Goal: Navigation & Orientation: Find specific page/section

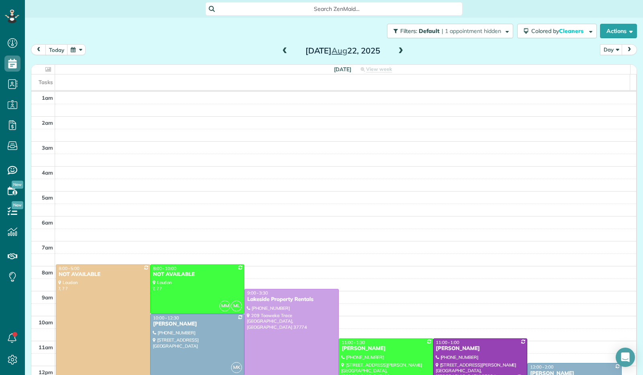
scroll to position [148, 0]
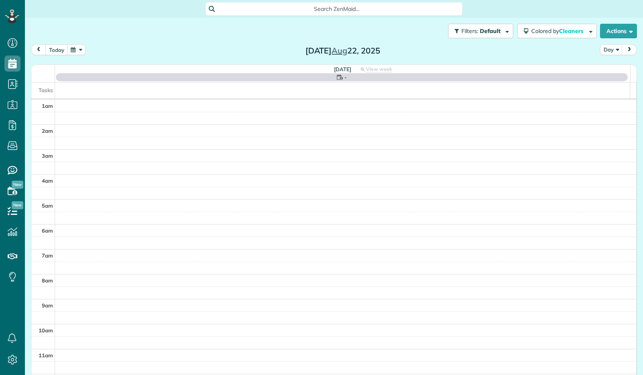
scroll to position [148, 0]
click at [57, 47] on button "today" at bounding box center [56, 49] width 23 height 11
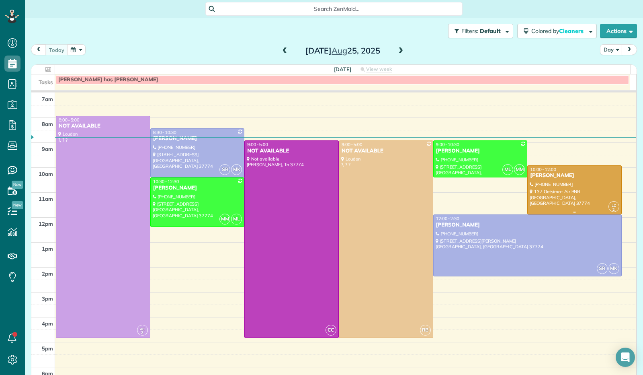
click at [537, 195] on div at bounding box center [575, 190] width 94 height 49
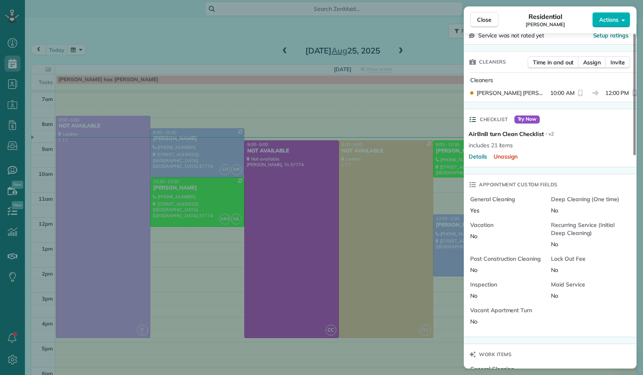
scroll to position [403, 0]
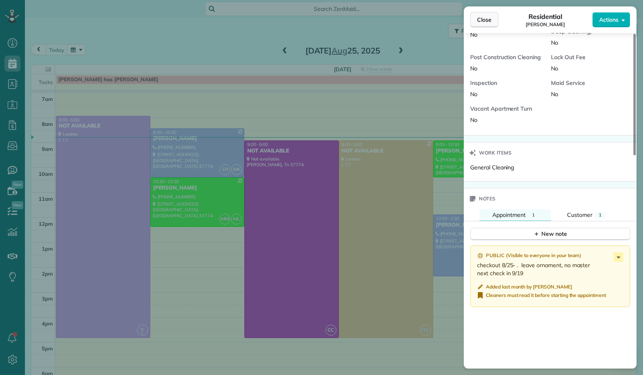
click at [485, 25] on button "Close" at bounding box center [484, 19] width 28 height 15
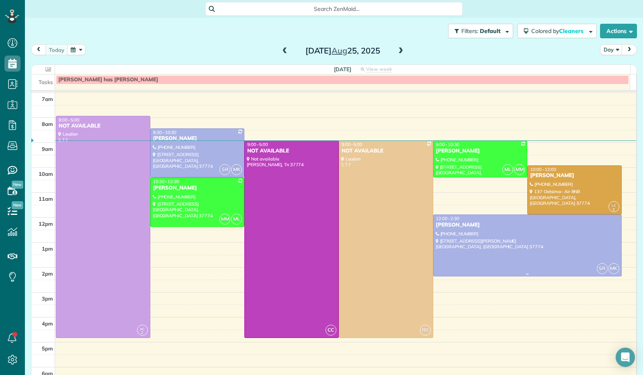
click at [500, 245] on div at bounding box center [528, 245] width 188 height 61
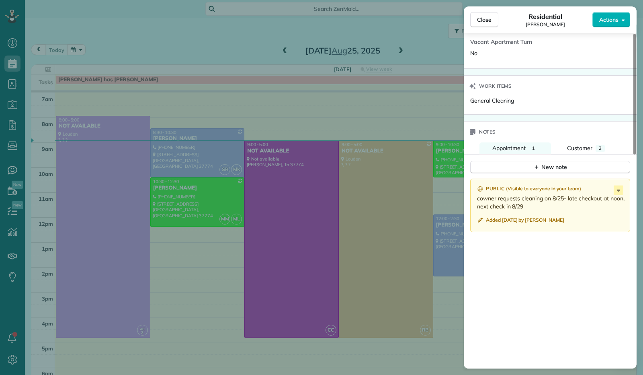
scroll to position [483, 0]
click at [485, 24] on button "Close" at bounding box center [484, 19] width 28 height 15
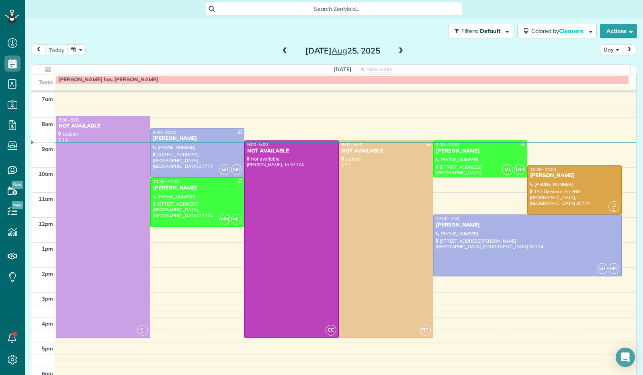
click at [83, 49] on button "button" at bounding box center [76, 49] width 18 height 11
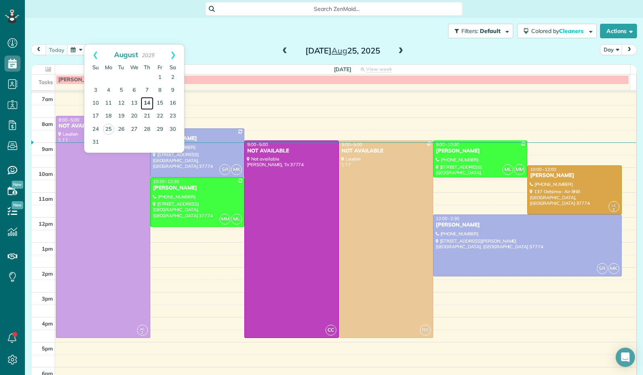
click at [148, 104] on link "14" at bounding box center [147, 103] width 13 height 13
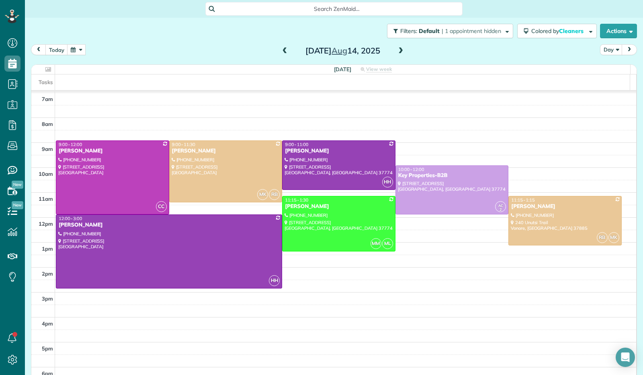
click at [84, 51] on button "button" at bounding box center [76, 49] width 18 height 11
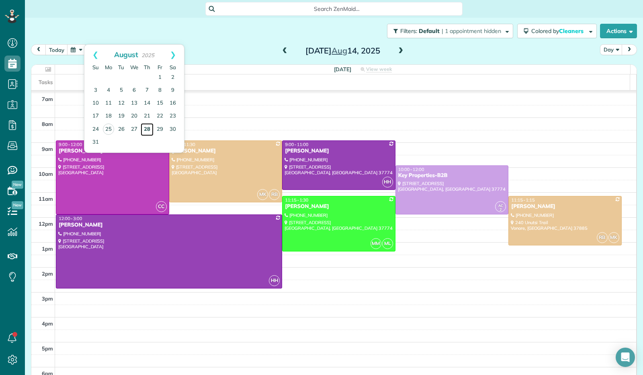
click at [153, 131] on link "28" at bounding box center [147, 129] width 13 height 13
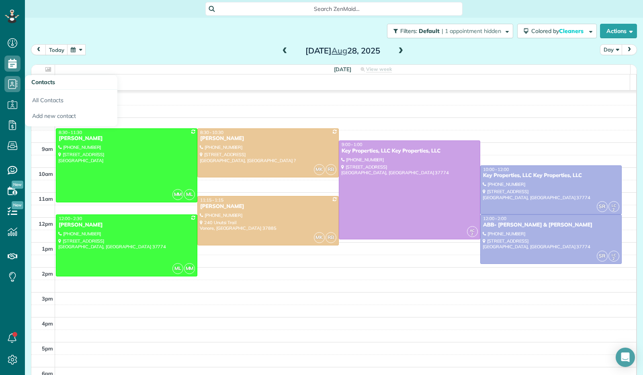
click at [50, 82] on span "Contacts" at bounding box center [43, 81] width 24 height 7
click at [59, 102] on link "All Contacts" at bounding box center [71, 99] width 92 height 18
click at [60, 101] on link "All Contacts" at bounding box center [71, 99] width 92 height 18
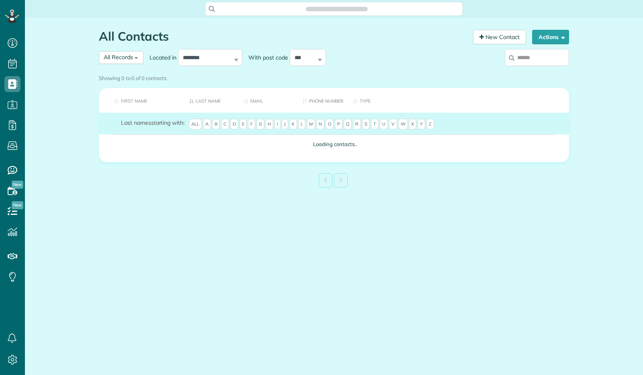
scroll to position [3, 3]
click at [236, 130] on span "D" at bounding box center [234, 124] width 8 height 11
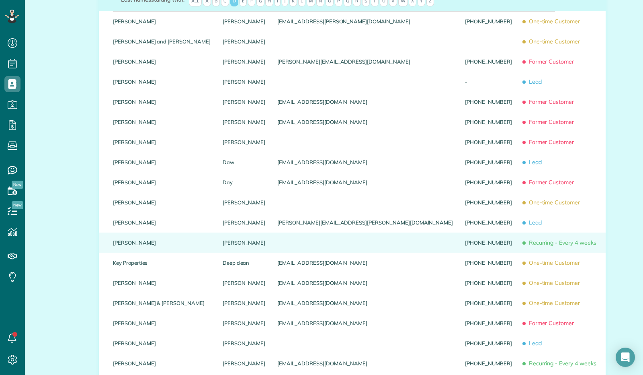
scroll to position [0, 0]
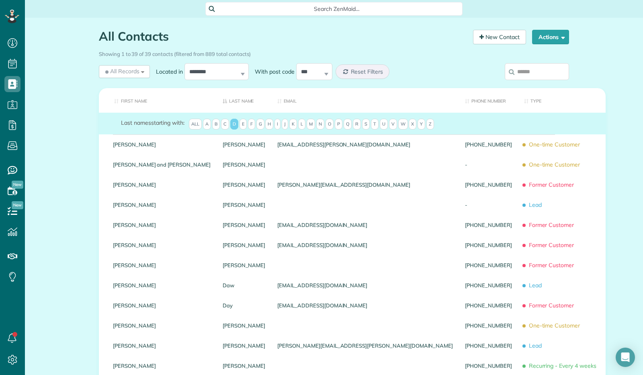
click at [530, 69] on input "search" at bounding box center [537, 71] width 64 height 17
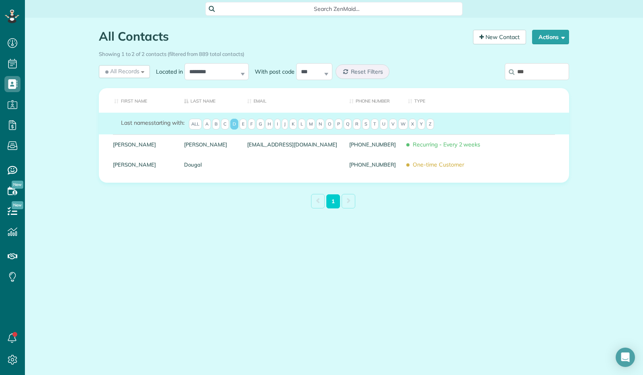
type input "***"
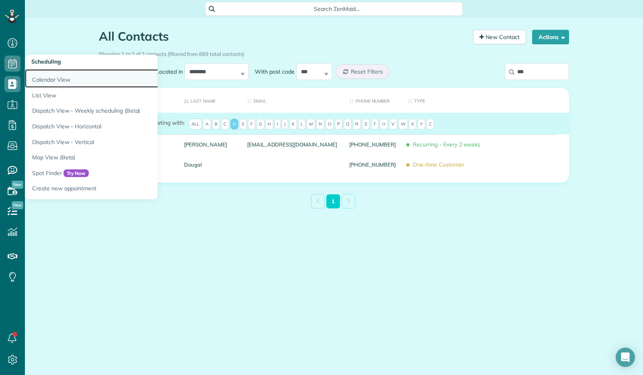
click at [53, 82] on link "Calendar View" at bounding box center [125, 78] width 201 height 18
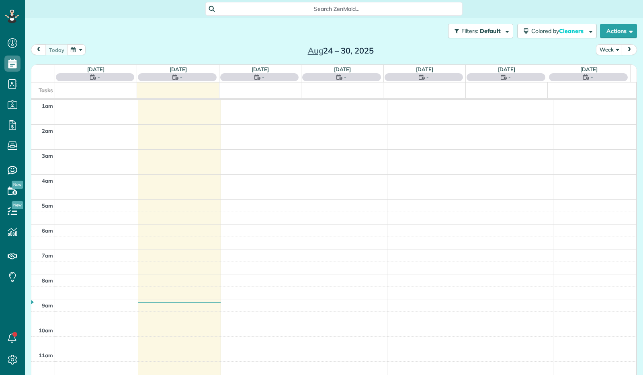
scroll to position [148, 0]
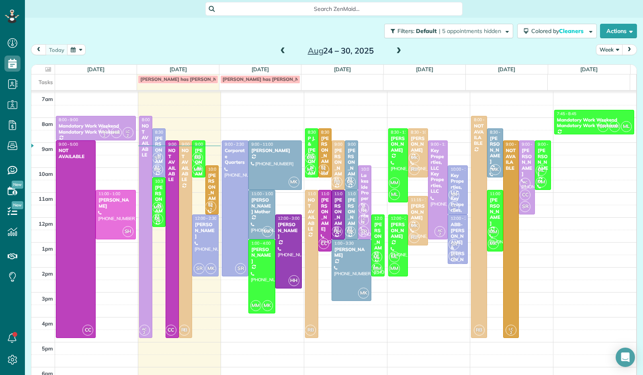
click at [615, 51] on button "Week" at bounding box center [609, 49] width 27 height 11
click at [611, 69] on link "Day" at bounding box center [627, 68] width 63 height 16
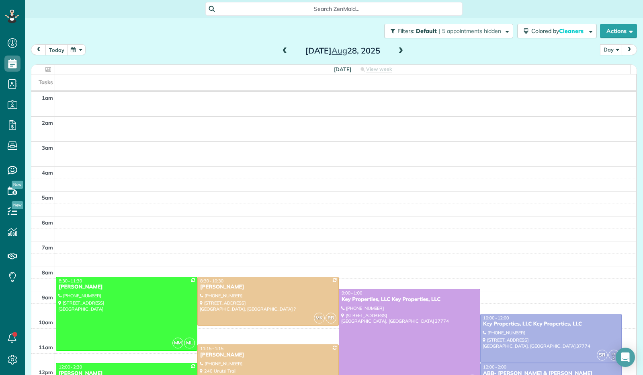
scroll to position [148, 0]
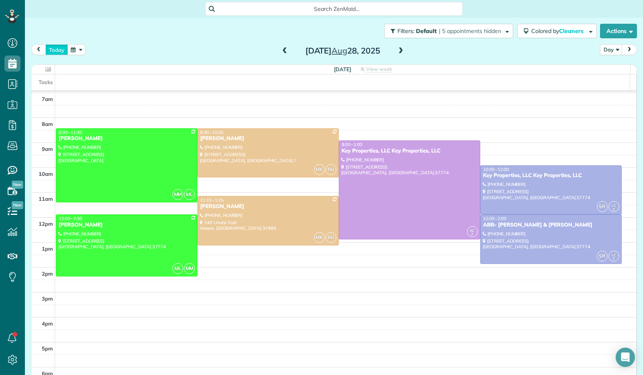
click at [59, 48] on button "today" at bounding box center [56, 49] width 23 height 11
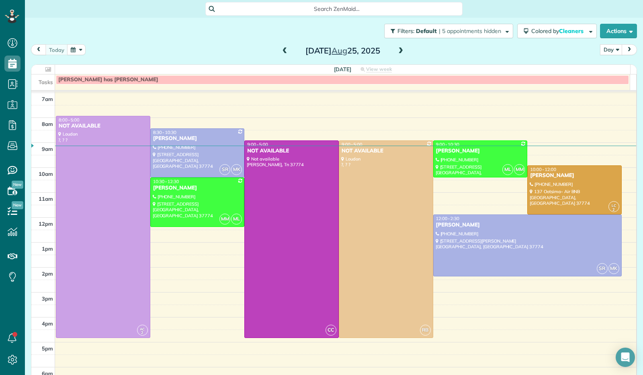
click at [74, 54] on button "button" at bounding box center [76, 49] width 18 height 11
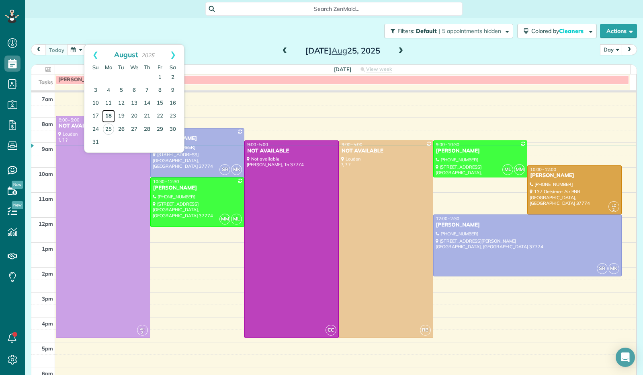
click at [109, 117] on link "18" at bounding box center [108, 116] width 13 height 13
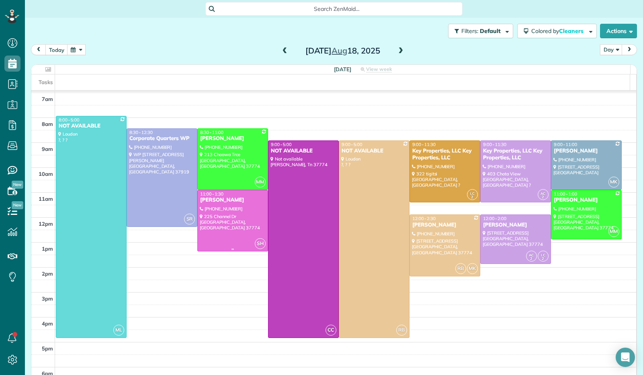
click at [210, 229] on div at bounding box center [233, 220] width 70 height 61
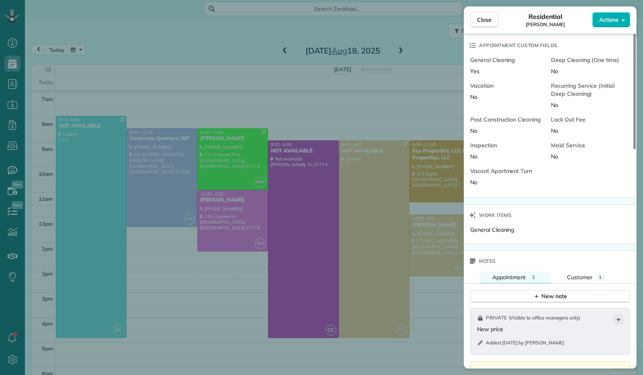
scroll to position [362, 0]
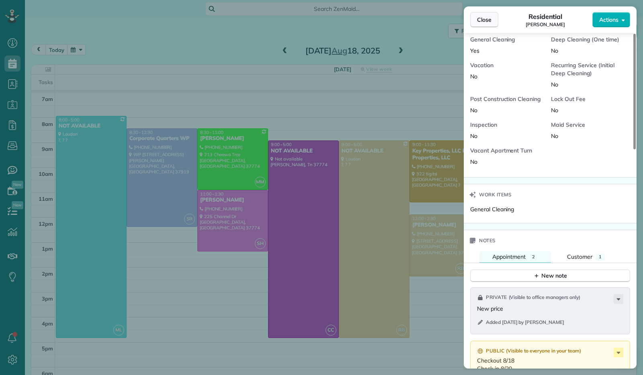
click at [491, 19] on span "Close" at bounding box center [484, 20] width 14 height 8
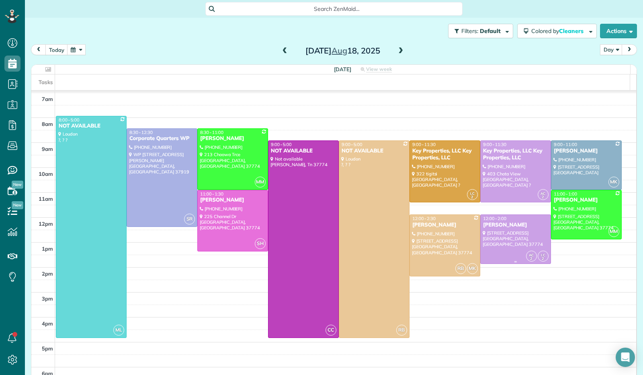
click at [490, 248] on div at bounding box center [516, 239] width 70 height 49
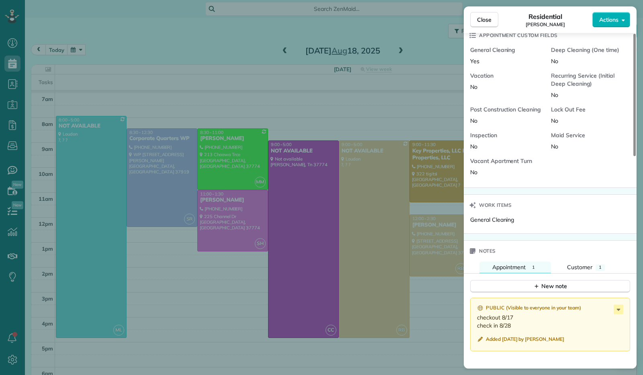
scroll to position [362, 0]
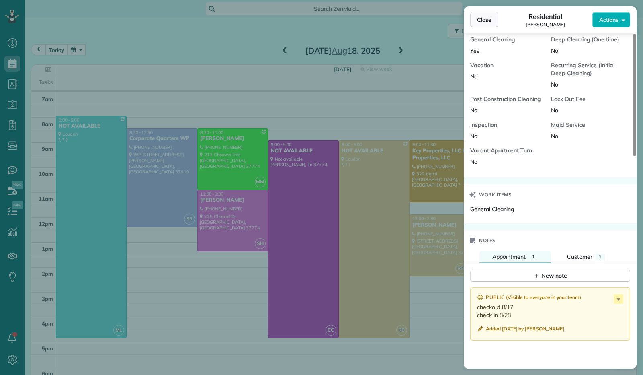
click at [492, 21] on button "Close" at bounding box center [484, 19] width 28 height 15
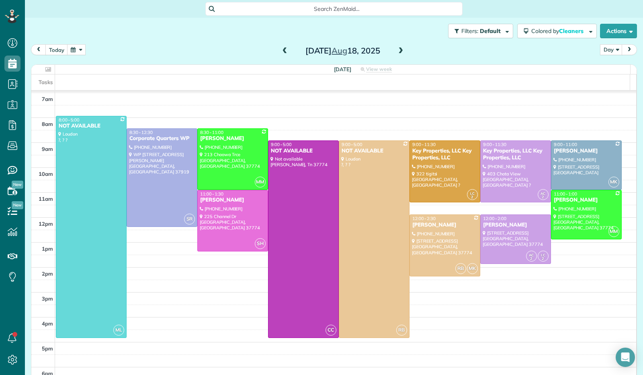
click at [398, 52] on span at bounding box center [400, 50] width 9 height 7
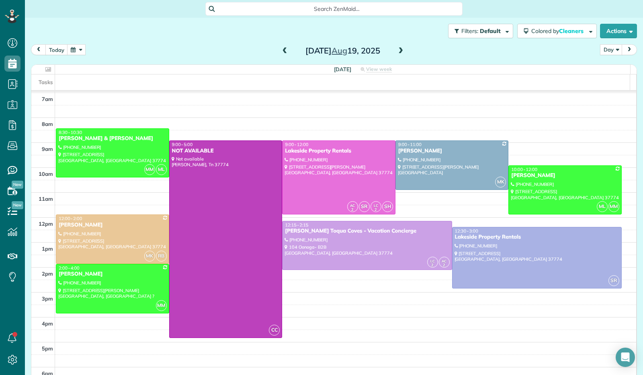
click at [398, 49] on span at bounding box center [400, 50] width 9 height 7
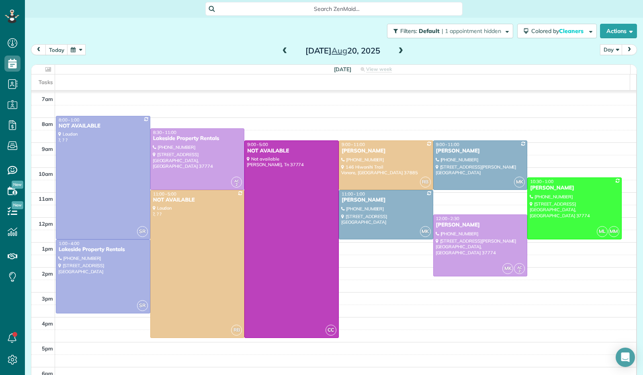
click at [396, 49] on span at bounding box center [400, 50] width 9 height 7
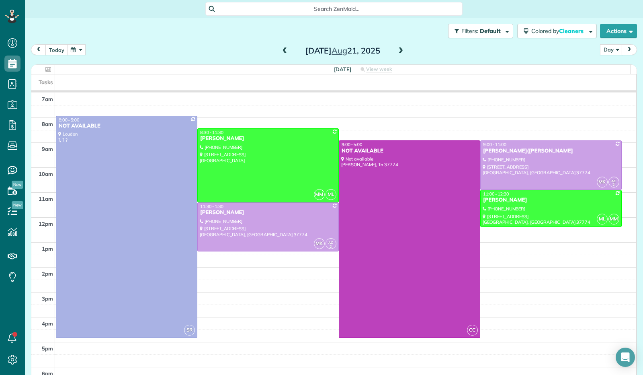
click at [396, 49] on span at bounding box center [400, 50] width 9 height 7
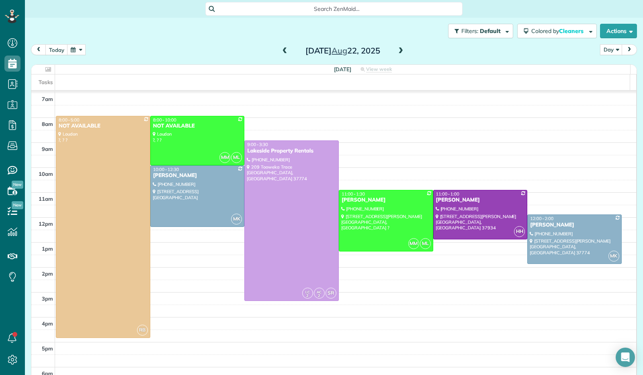
click at [398, 51] on span at bounding box center [400, 50] width 9 height 7
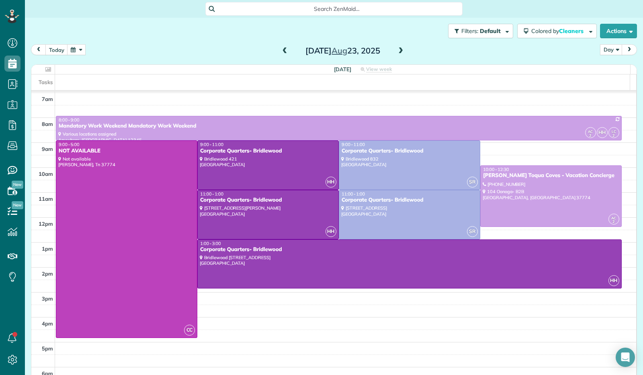
click at [397, 52] on span at bounding box center [400, 50] width 9 height 7
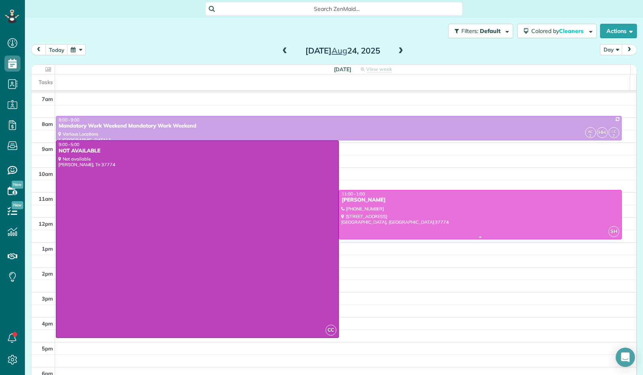
click at [433, 217] on div at bounding box center [480, 214] width 282 height 49
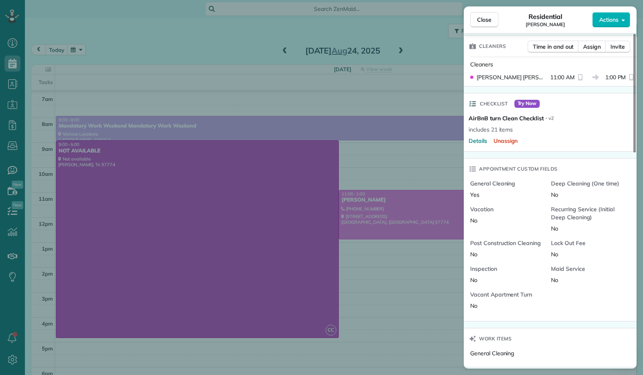
scroll to position [563, 0]
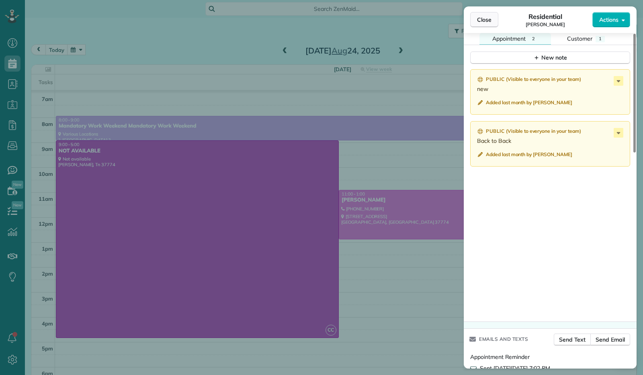
click at [484, 25] on button "Close" at bounding box center [484, 19] width 28 height 15
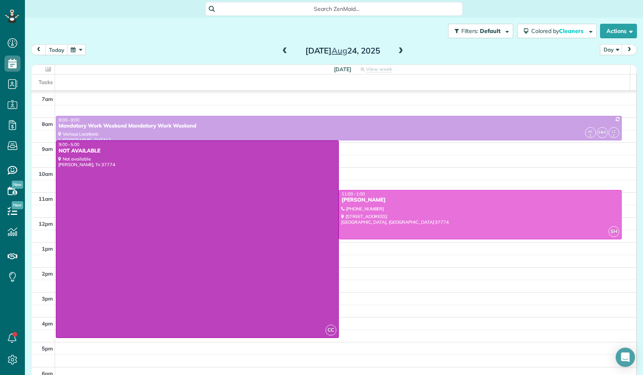
click at [285, 50] on span at bounding box center [284, 50] width 9 height 7
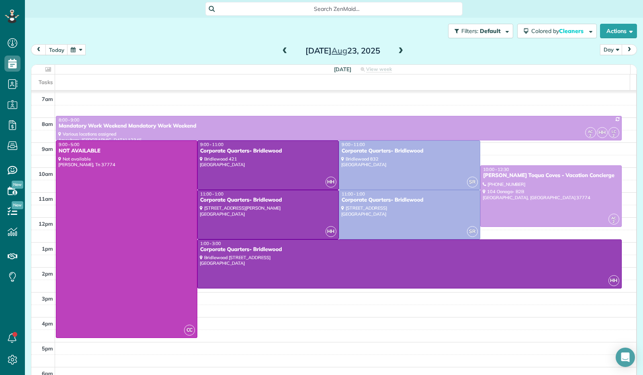
click at [285, 50] on span at bounding box center [284, 50] width 9 height 7
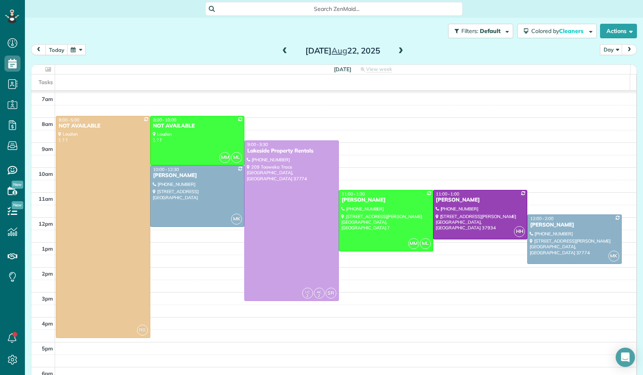
click at [285, 51] on span at bounding box center [284, 50] width 9 height 7
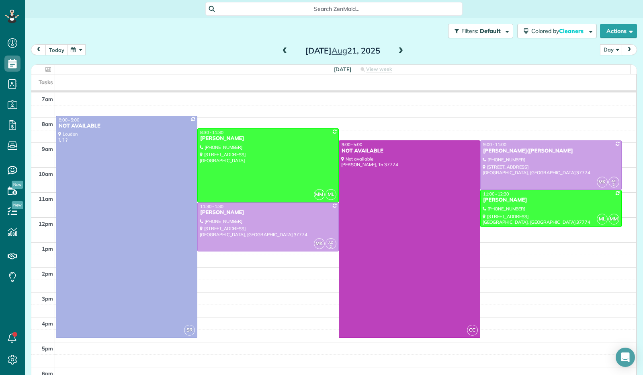
click at [285, 51] on span at bounding box center [284, 50] width 9 height 7
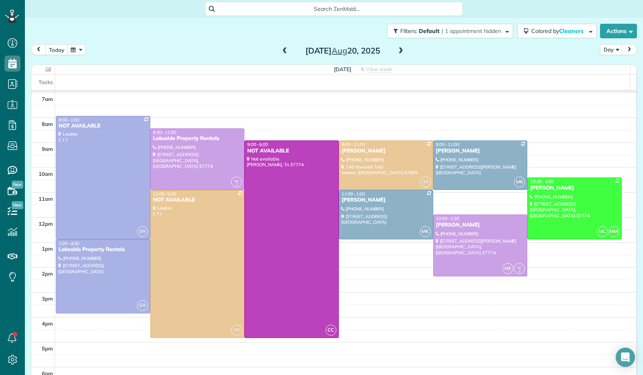
click at [285, 51] on span at bounding box center [284, 50] width 9 height 7
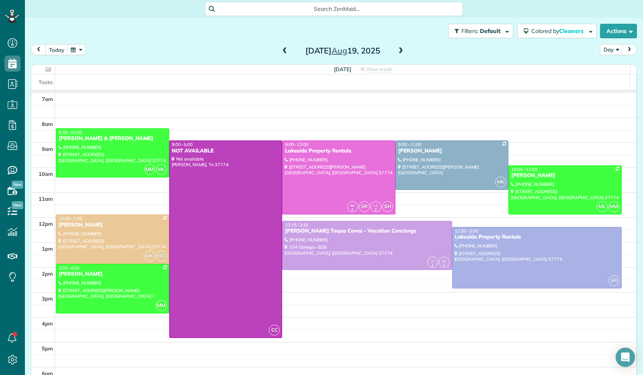
click at [283, 52] on span at bounding box center [284, 50] width 9 height 7
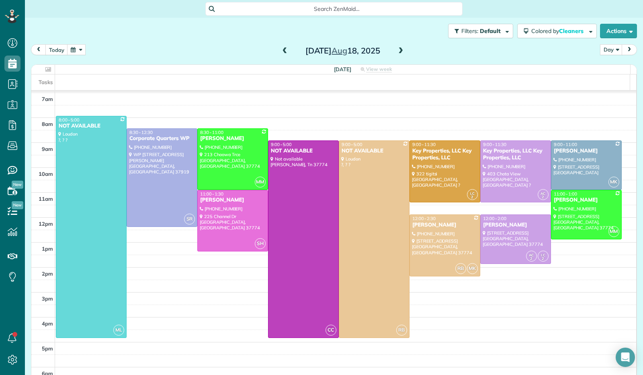
click at [283, 52] on span at bounding box center [284, 50] width 9 height 7
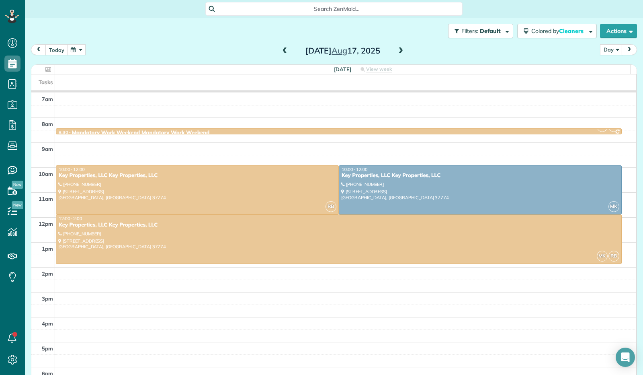
click at [397, 56] on span at bounding box center [400, 51] width 9 height 12
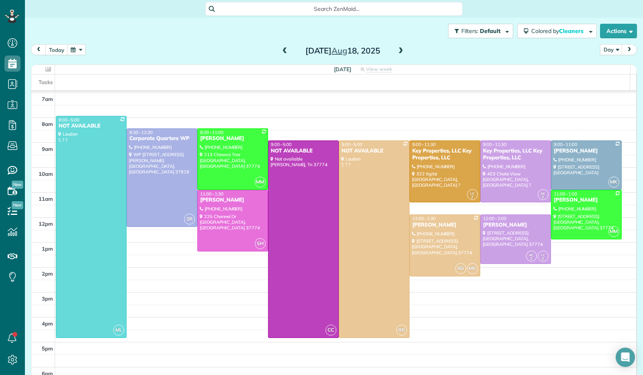
click at [397, 56] on span at bounding box center [400, 51] width 9 height 12
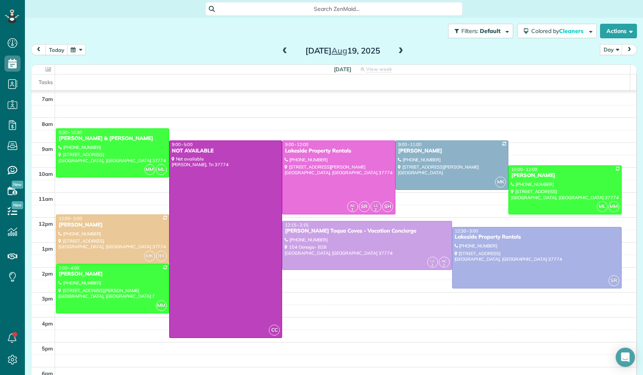
click at [396, 53] on span at bounding box center [400, 50] width 9 height 7
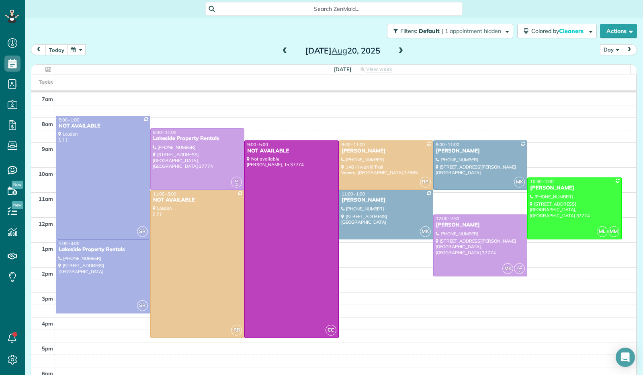
click at [396, 53] on span at bounding box center [400, 50] width 9 height 7
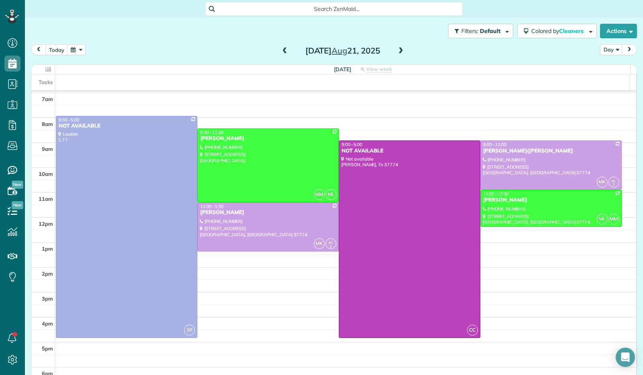
click at [396, 53] on span at bounding box center [400, 50] width 9 height 7
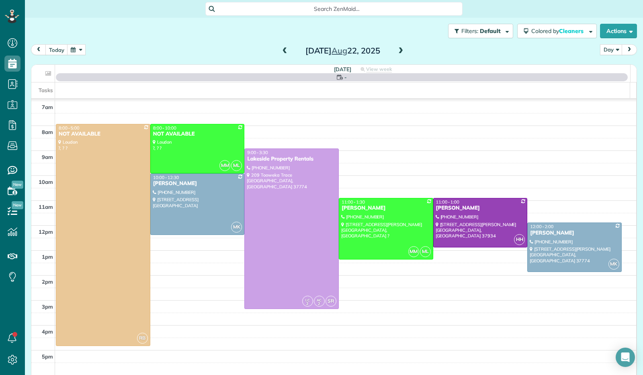
click at [396, 53] on span at bounding box center [400, 50] width 9 height 7
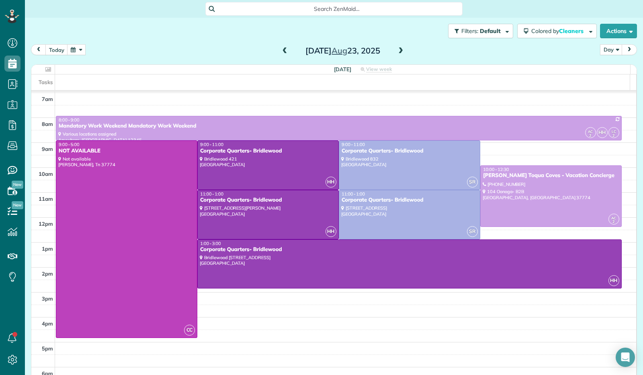
click at [396, 53] on span at bounding box center [400, 50] width 9 height 7
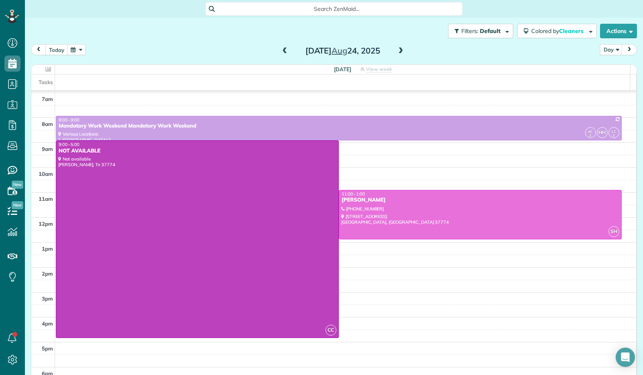
click at [72, 45] on button "button" at bounding box center [76, 49] width 18 height 11
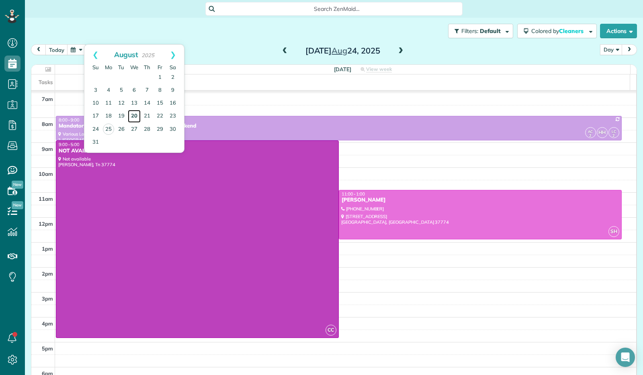
click at [132, 115] on link "20" at bounding box center [134, 116] width 13 height 13
